Goal: Transaction & Acquisition: Purchase product/service

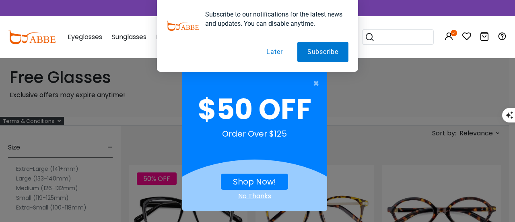
drag, startPoint x: 511, startPoint y: 11, endPoint x: 511, endPoint y: 16, distance: 5.7
click at [315, 82] on span "×" at bounding box center [318, 83] width 10 height 16
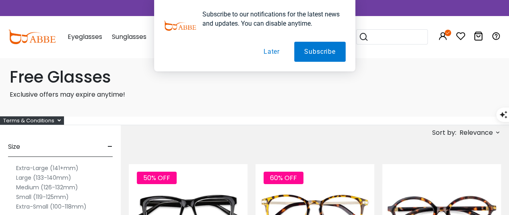
click at [273, 54] on button "Later" at bounding box center [271, 52] width 36 height 20
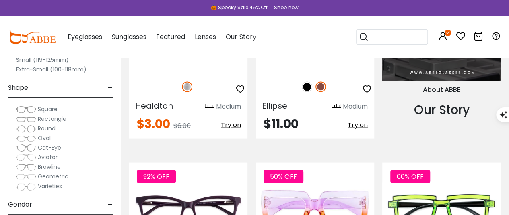
scroll to position [830, 0]
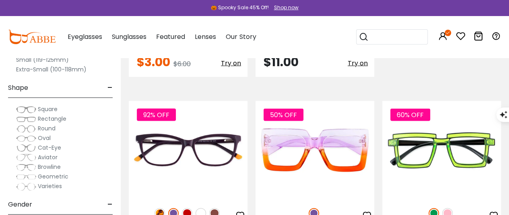
click at [39, 127] on span "Round" at bounding box center [47, 129] width 18 height 8
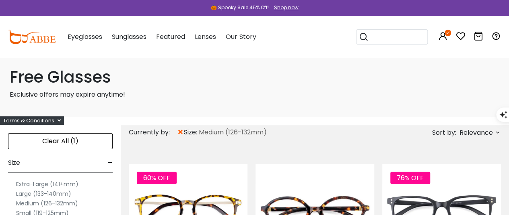
click at [25, 203] on label "Medium (126-132mm)" at bounding box center [47, 204] width 62 height 10
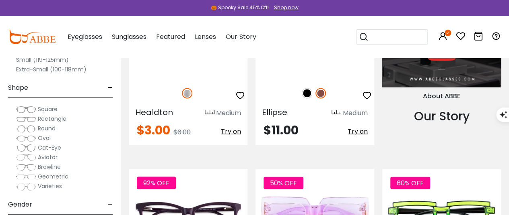
scroll to position [799, 0]
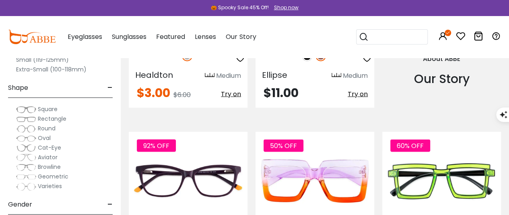
click at [109, 204] on span "-" at bounding box center [109, 204] width 5 height 19
click at [109, 86] on span "-" at bounding box center [109, 87] width 5 height 19
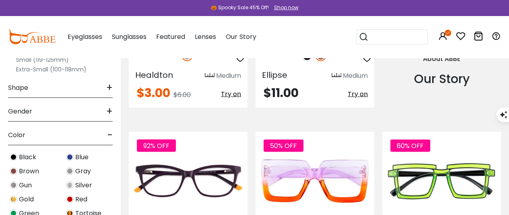
click at [111, 111] on span "+" at bounding box center [109, 111] width 6 height 19
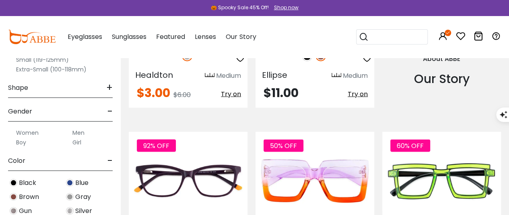
click at [78, 132] on label "Men" at bounding box center [78, 133] width 12 height 10
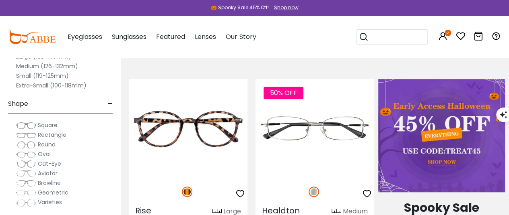
scroll to position [310, 0]
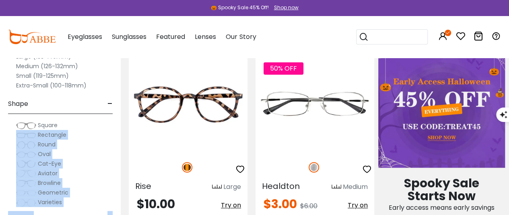
drag, startPoint x: 123, startPoint y: 82, endPoint x: 120, endPoint y: 114, distance: 32.4
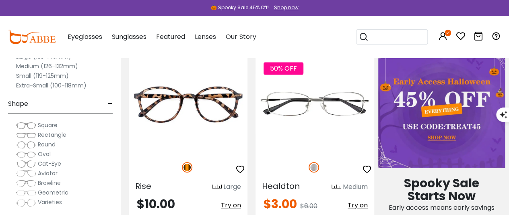
click at [109, 103] on span "-" at bounding box center [109, 103] width 5 height 19
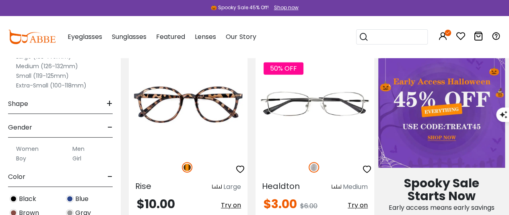
click at [109, 175] on span "-" at bounding box center [109, 177] width 5 height 19
click at [92, 186] on div "Color +" at bounding box center [60, 176] width 105 height 24
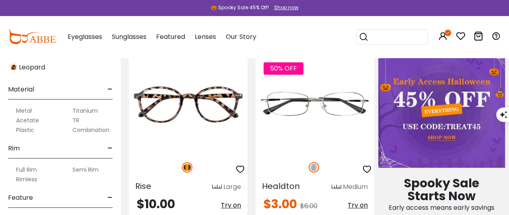
scroll to position [273, 0]
click at [31, 167] on label "Full Rim" at bounding box center [26, 169] width 21 height 10
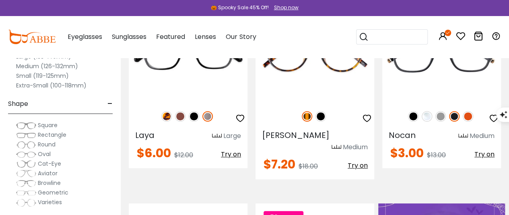
scroll to position [177, 0]
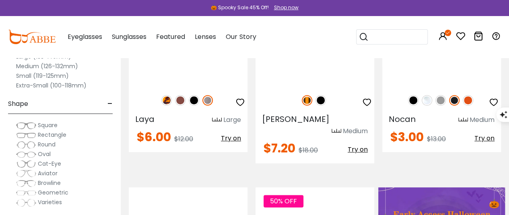
click at [95, 156] on div "Oval" at bounding box center [60, 155] width 105 height 10
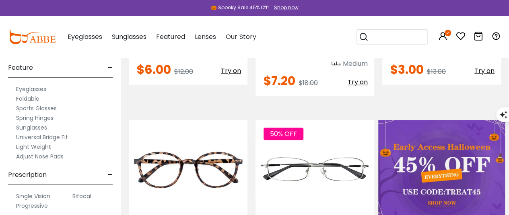
scroll to position [257, 0]
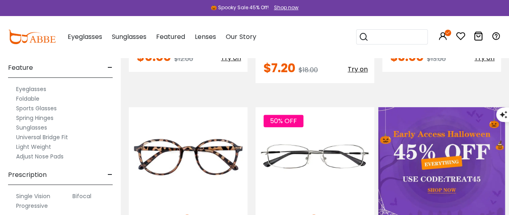
click at [81, 195] on label "Bifocal" at bounding box center [81, 197] width 19 height 10
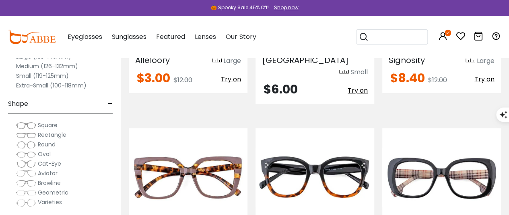
scroll to position [1195, 0]
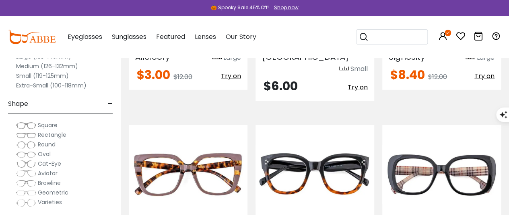
click at [55, 68] on label "Medium (126-132mm)" at bounding box center [47, 67] width 62 height 10
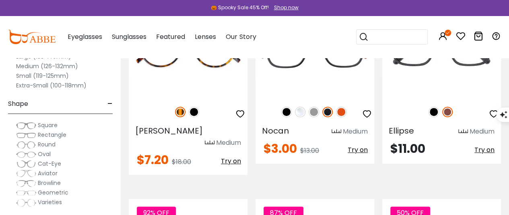
scroll to position [185, 0]
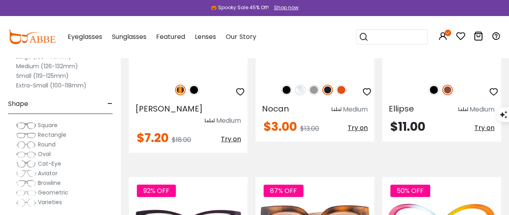
scroll to position [217, 0]
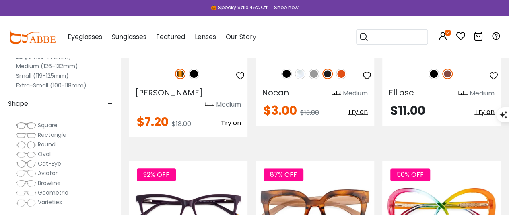
click at [27, 103] on span "Shape" at bounding box center [18, 103] width 20 height 19
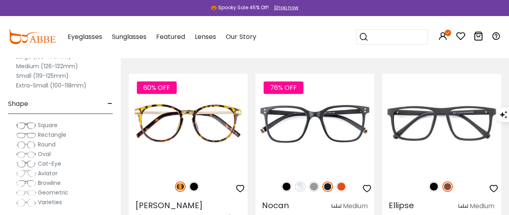
scroll to position [108, 0]
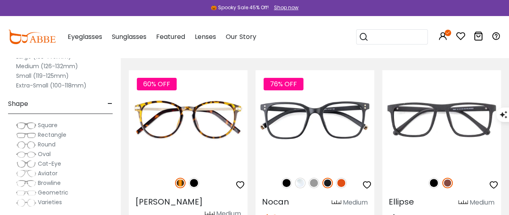
click at [30, 142] on img at bounding box center [26, 145] width 20 height 8
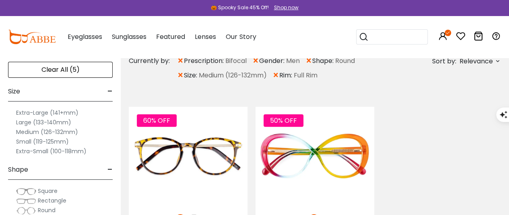
scroll to position [80, 0]
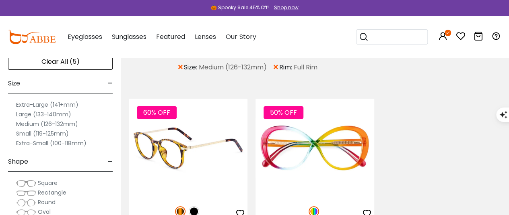
click at [196, 211] on img at bounding box center [194, 212] width 10 height 10
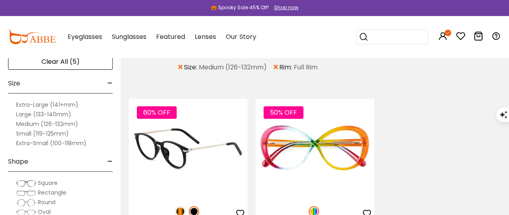
click at [190, 170] on img at bounding box center [188, 148] width 119 height 99
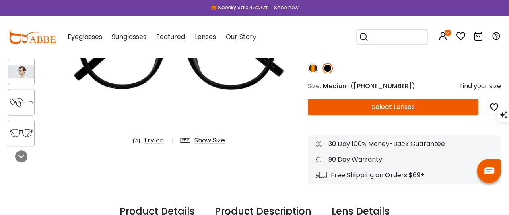
scroll to position [148, 0]
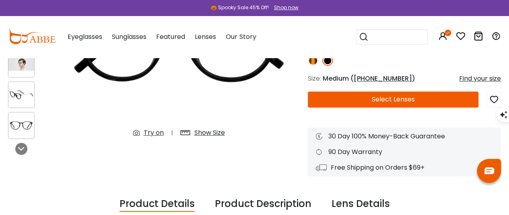
drag, startPoint x: 513, startPoint y: 30, endPoint x: 509, endPoint y: 51, distance: 21.8
click at [379, 98] on button "Select Lenses" at bounding box center [393, 100] width 170 height 16
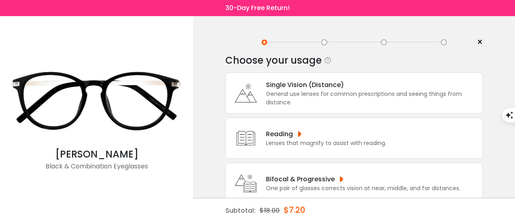
click at [332, 180] on div "Bifocal & Progressive" at bounding box center [363, 179] width 194 height 10
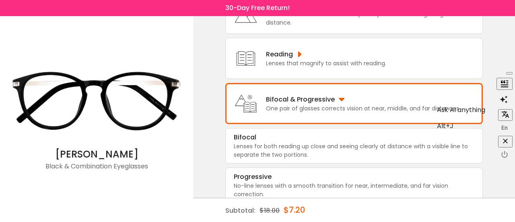
scroll to position [88, 0]
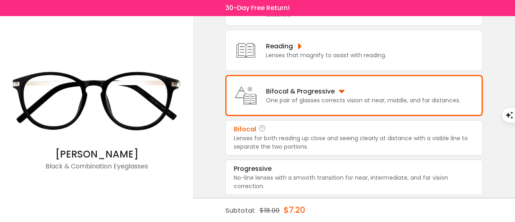
click at [291, 142] on div "Lenses for both reading up close and seeing clearly at distance with a visible …" at bounding box center [354, 142] width 240 height 17
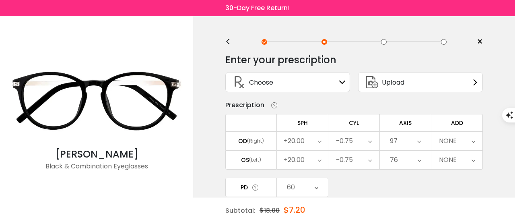
scroll to position [0, 0]
click at [454, 141] on div "NONE" at bounding box center [448, 141] width 18 height 16
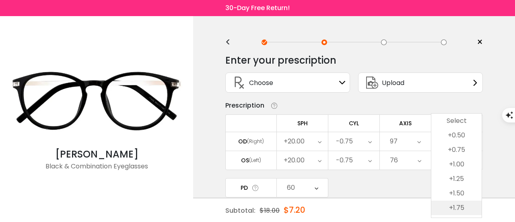
click at [456, 204] on li "+1.75" at bounding box center [456, 207] width 50 height 14
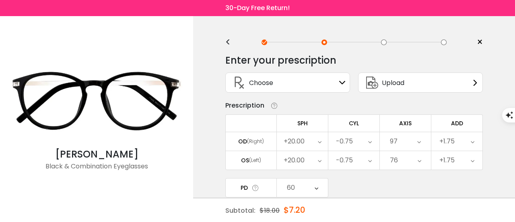
click at [502, 89] on div "< × Choose your usage Single Vision (Distance) This lens helps you see details …" at bounding box center [354, 158] width 322 height 285
click at [511, 68] on div "< × Choose your usage Single Vision (Distance) This lens helps you see details …" at bounding box center [354, 158] width 322 height 285
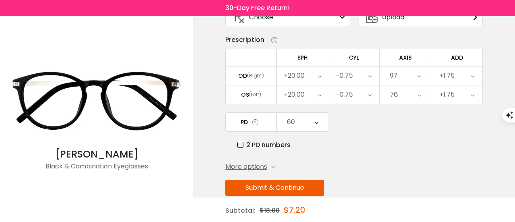
scroll to position [78, 0]
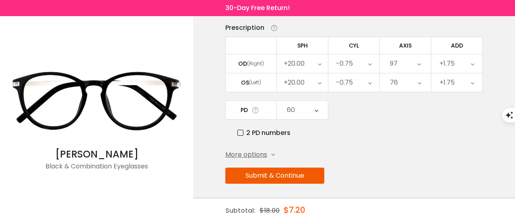
click at [280, 174] on button "Submit & Continue" at bounding box center [274, 175] width 99 height 16
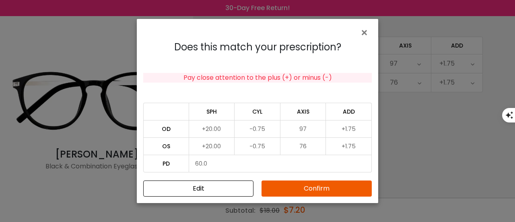
click at [311, 187] on button "Confirm" at bounding box center [316, 188] width 110 height 16
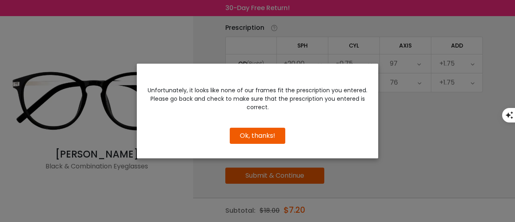
click at [259, 131] on button "Ok, thanks!" at bounding box center [257, 135] width 55 height 16
